Goal: Task Accomplishment & Management: Use online tool/utility

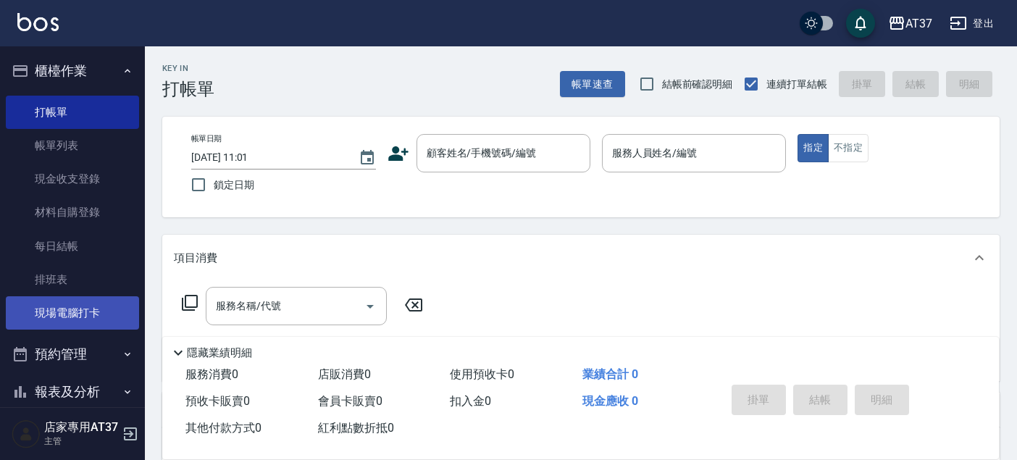
click at [85, 319] on link "現場電腦打卡" at bounding box center [72, 312] width 133 height 33
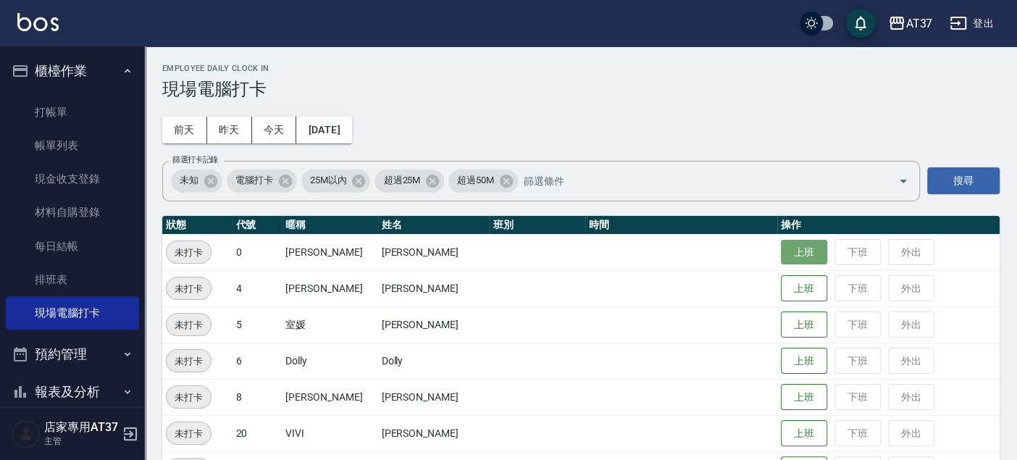
click at [782, 253] on button "上班" at bounding box center [804, 252] width 46 height 25
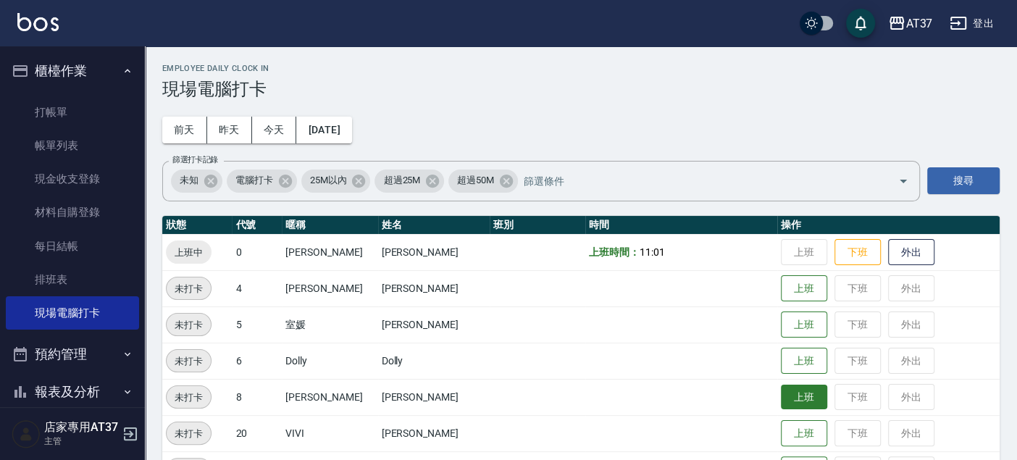
click at [791, 409] on td "上班 下班 外出" at bounding box center [888, 397] width 222 height 36
drag, startPoint x: 96, startPoint y: 293, endPoint x: 403, endPoint y: 159, distance: 335.1
click at [96, 293] on link "排班表" at bounding box center [72, 279] width 133 height 33
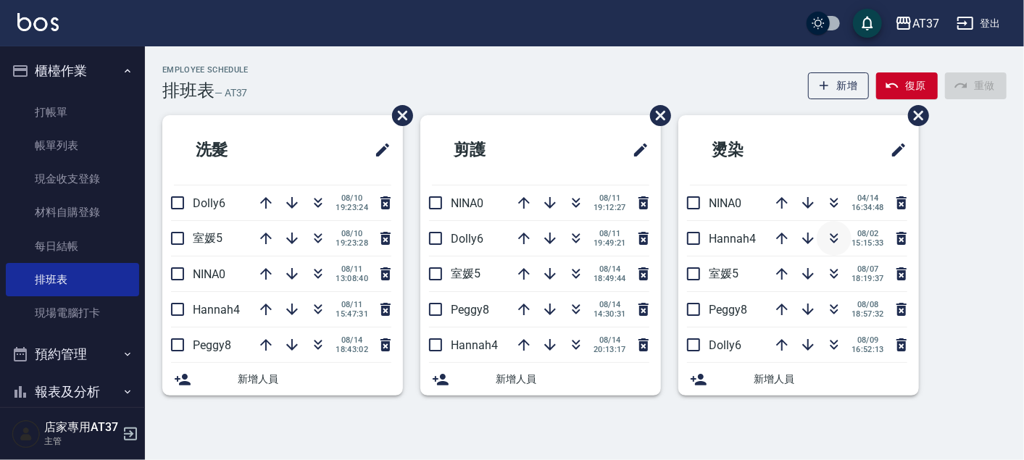
click at [836, 235] on icon "button" at bounding box center [833, 238] width 17 height 17
